Goal: Navigation & Orientation: Find specific page/section

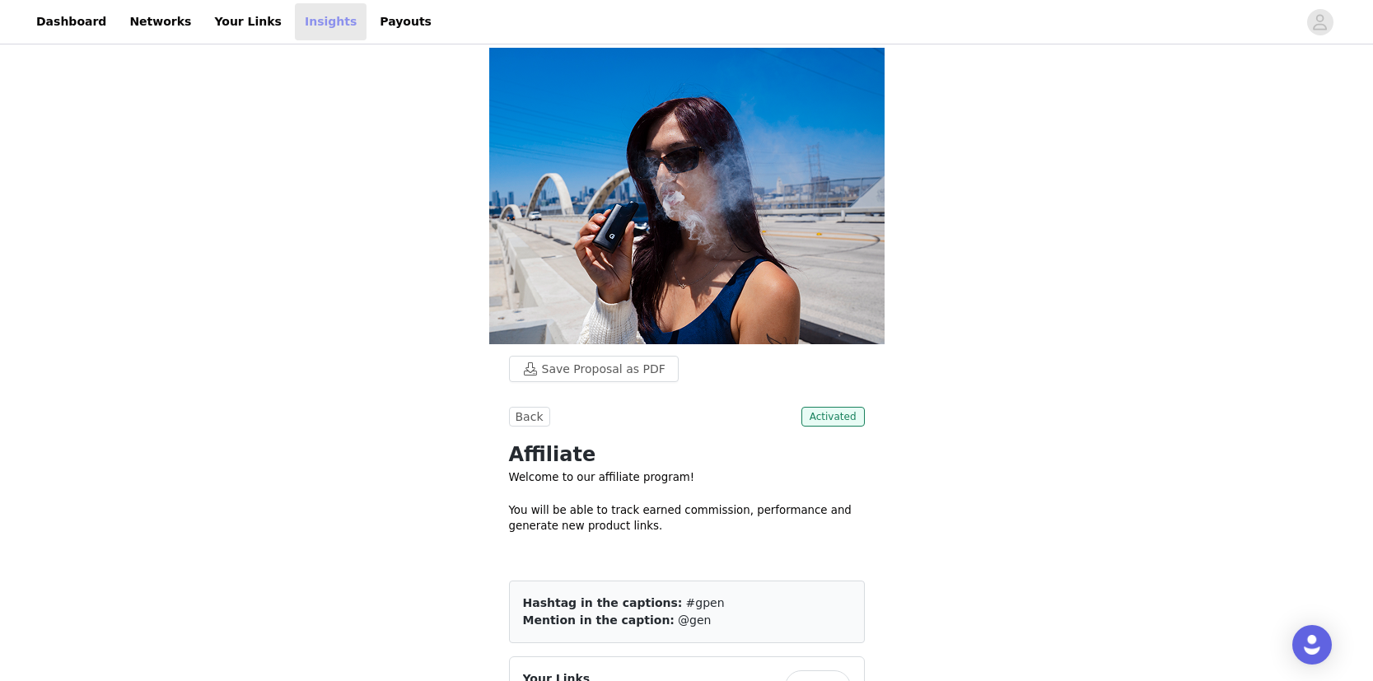
click at [315, 12] on link "Insights" at bounding box center [331, 21] width 72 height 37
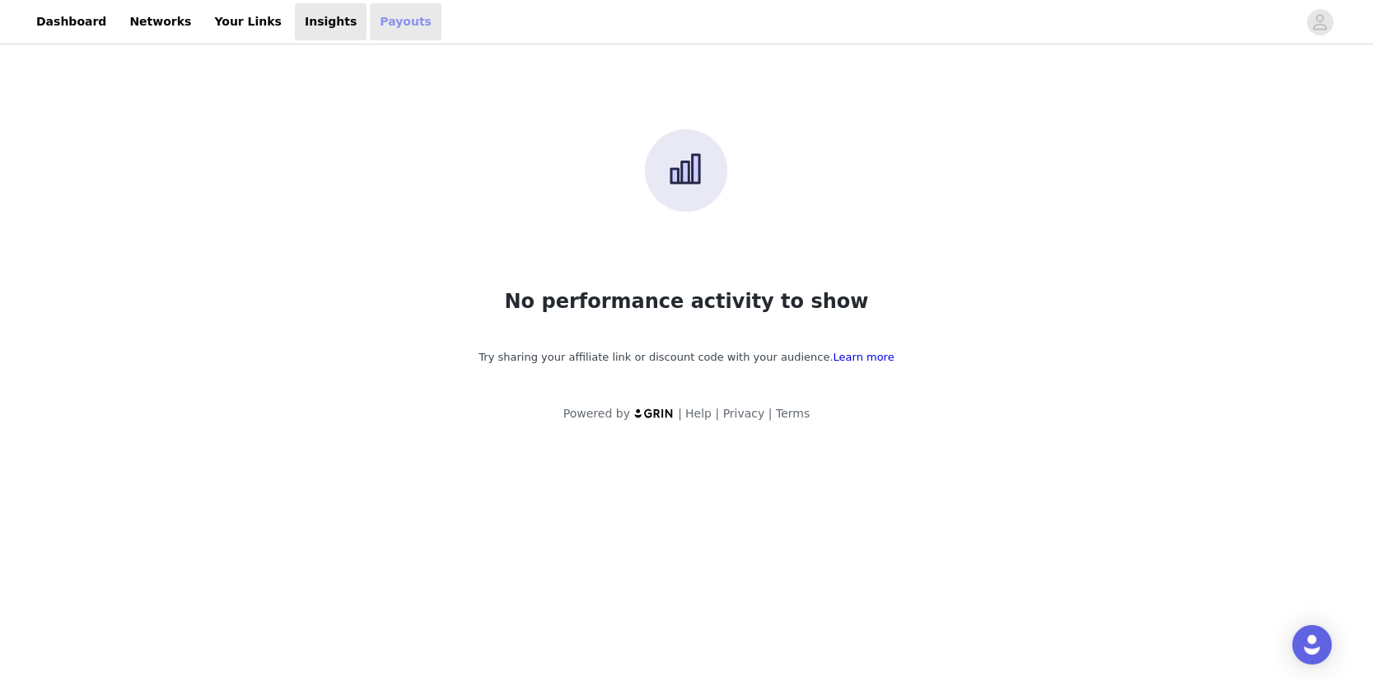
click at [370, 16] on link "Payouts" at bounding box center [406, 21] width 72 height 37
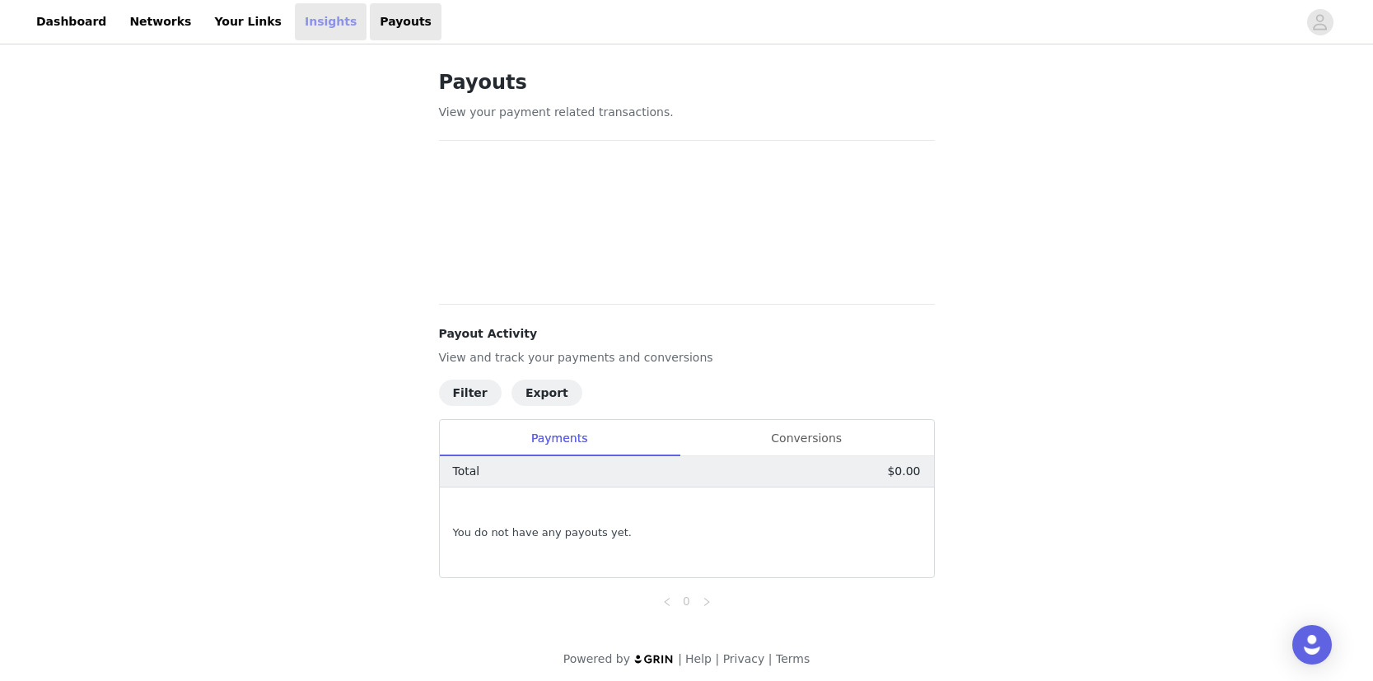
click at [322, 15] on link "Insights" at bounding box center [331, 21] width 72 height 37
